Goal: Information Seeking & Learning: Learn about a topic

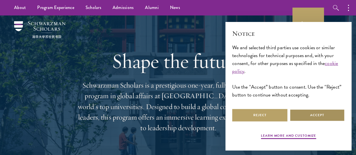
click at [310, 113] on button "Accept" at bounding box center [316, 115] width 55 height 13
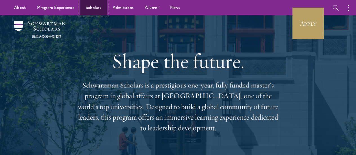
click at [91, 9] on link "Scholars" at bounding box center [93, 7] width 27 height 15
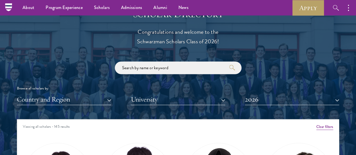
scroll to position [590, 0]
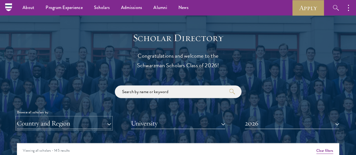
click at [103, 118] on button "Country and Region" at bounding box center [64, 124] width 94 height 12
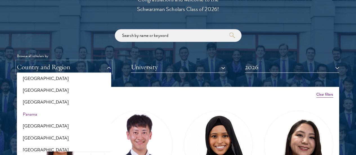
scroll to position [815, 0]
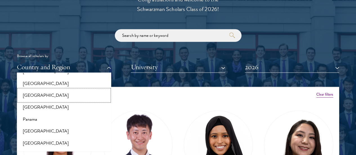
click at [41, 89] on button "[GEOGRAPHIC_DATA]" at bounding box center [64, 95] width 91 height 12
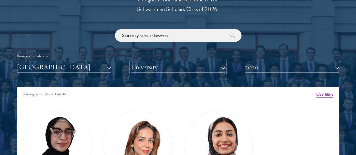
click at [152, 61] on button "University" at bounding box center [178, 67] width 94 height 12
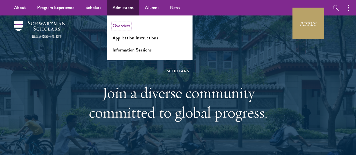
click at [122, 25] on link "Overview" at bounding box center [120, 25] width 17 height 6
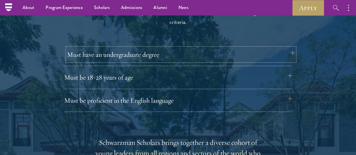
click at [131, 48] on button "Must have an undergraduate degree" at bounding box center [181, 54] width 228 height 13
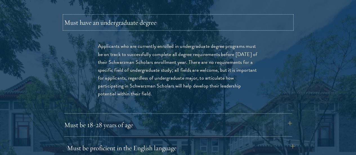
scroll to position [841, 0]
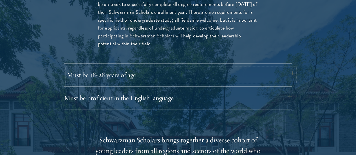
click at [129, 68] on button "Must be 18-28 years of age" at bounding box center [181, 74] width 228 height 13
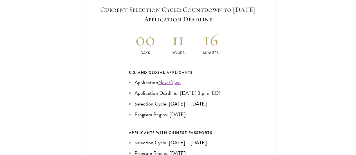
scroll to position [1235, 0]
